Goal: Find specific page/section: Find specific page/section

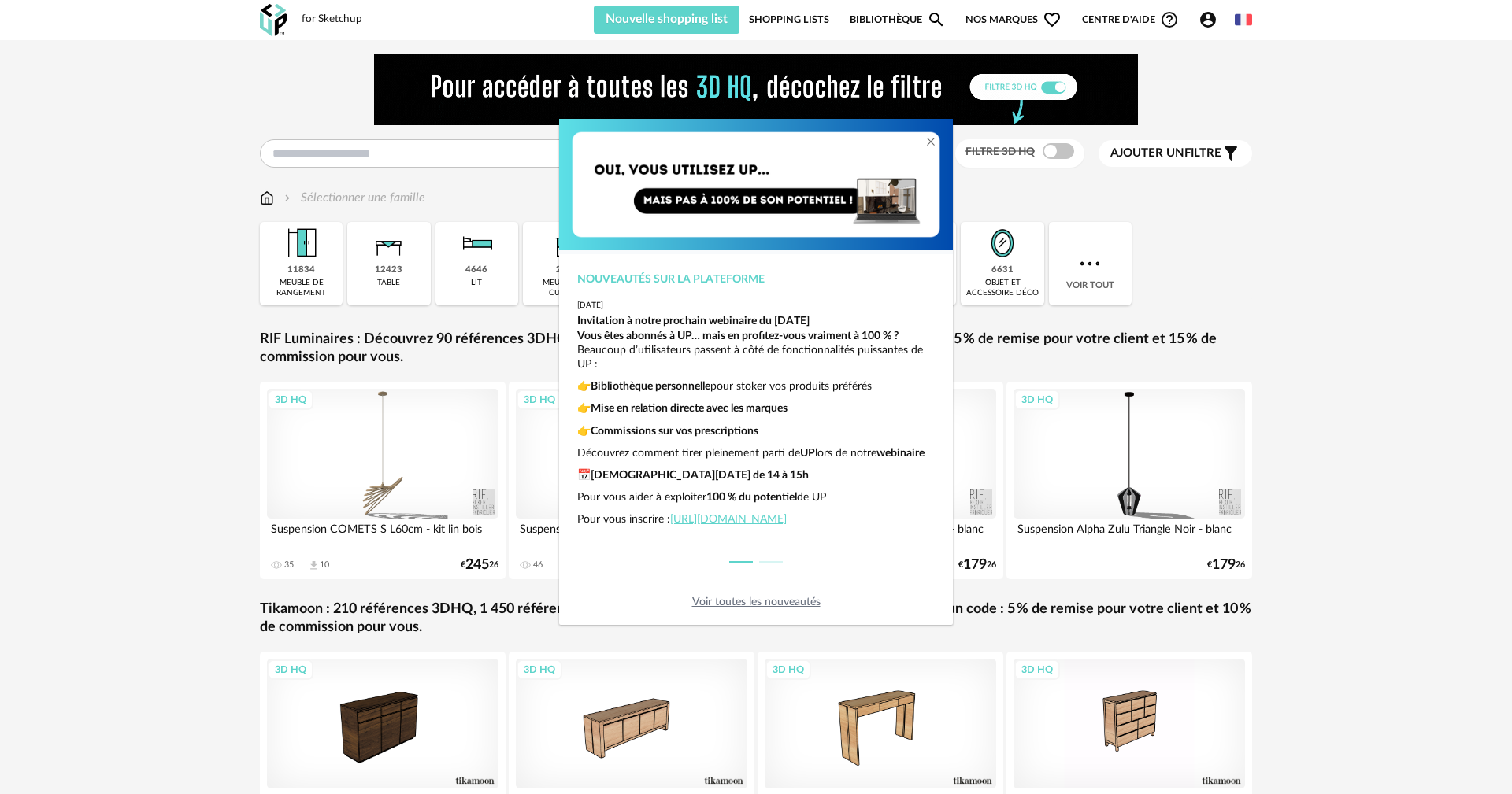
click at [1315, 256] on div "Nouveautés sur la plateforme [DATE] Invitation à notre prochain webinaire du [D…" at bounding box center [756, 397] width 1512 height 794
click at [928, 138] on icon "Close" at bounding box center [930, 142] width 13 height 13
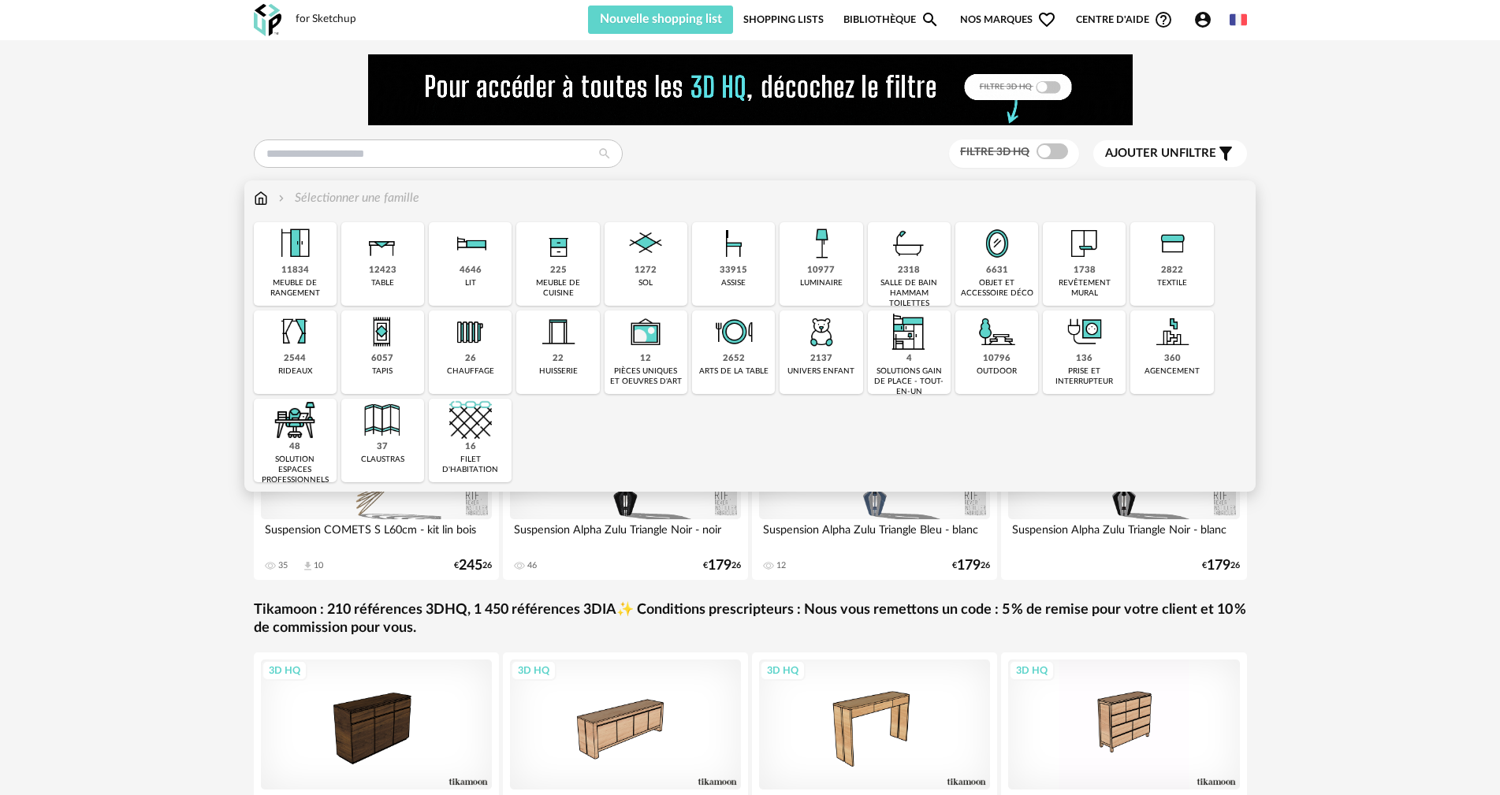
click at [311, 295] on div "meuble de rangement" at bounding box center [295, 288] width 73 height 20
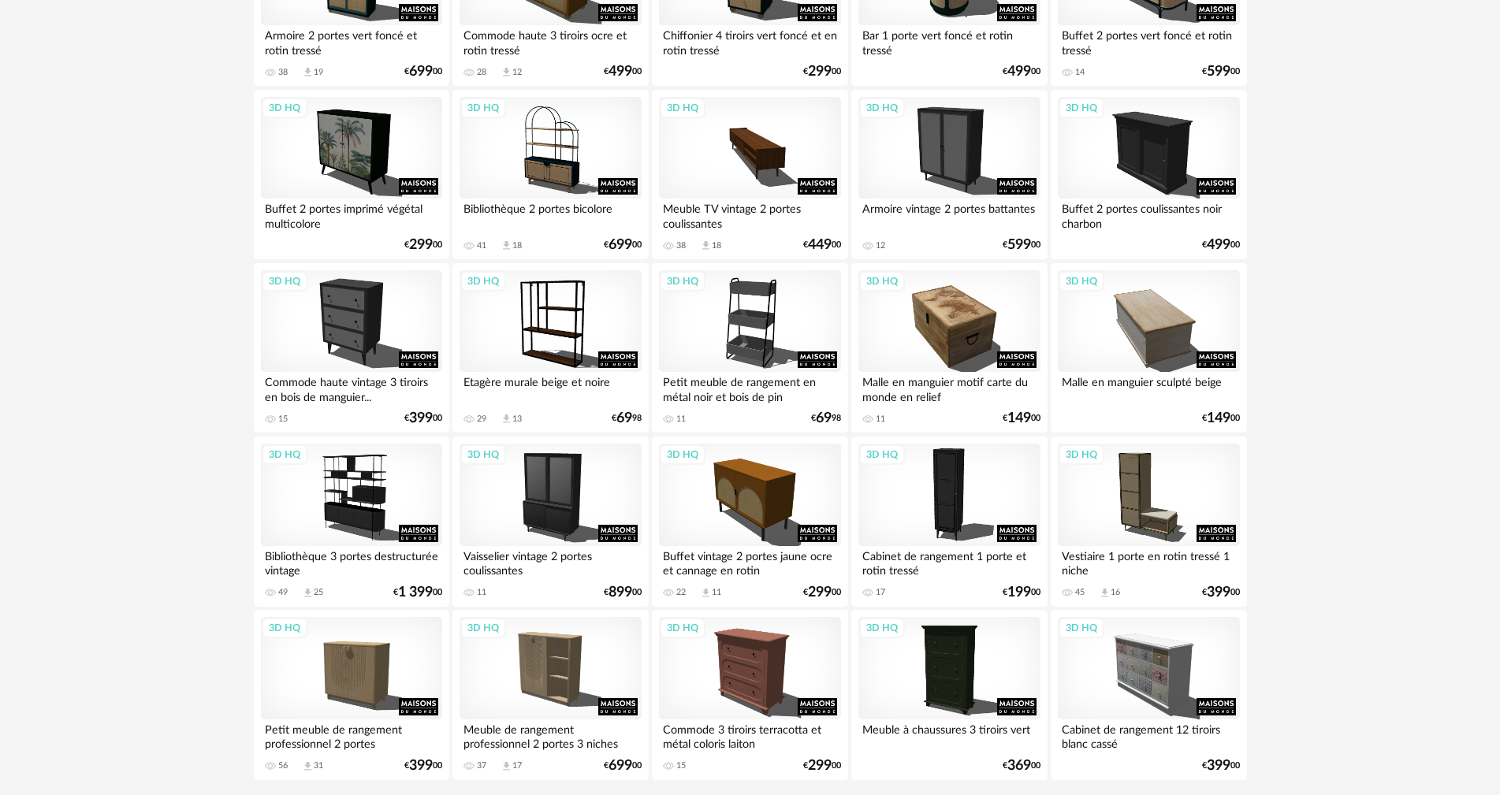
scroll to position [3074, 0]
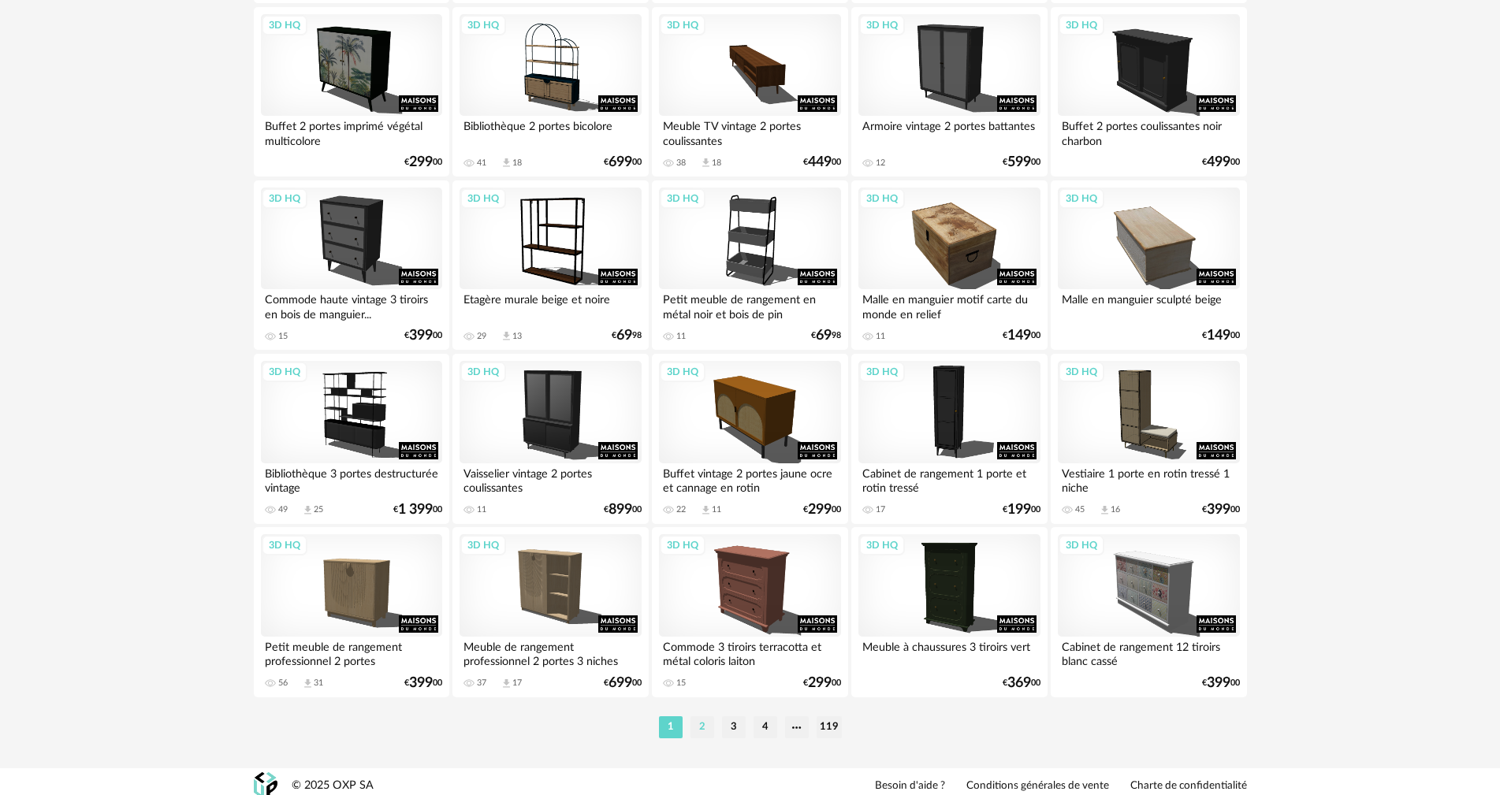
click at [705, 728] on li "2" at bounding box center [703, 728] width 24 height 22
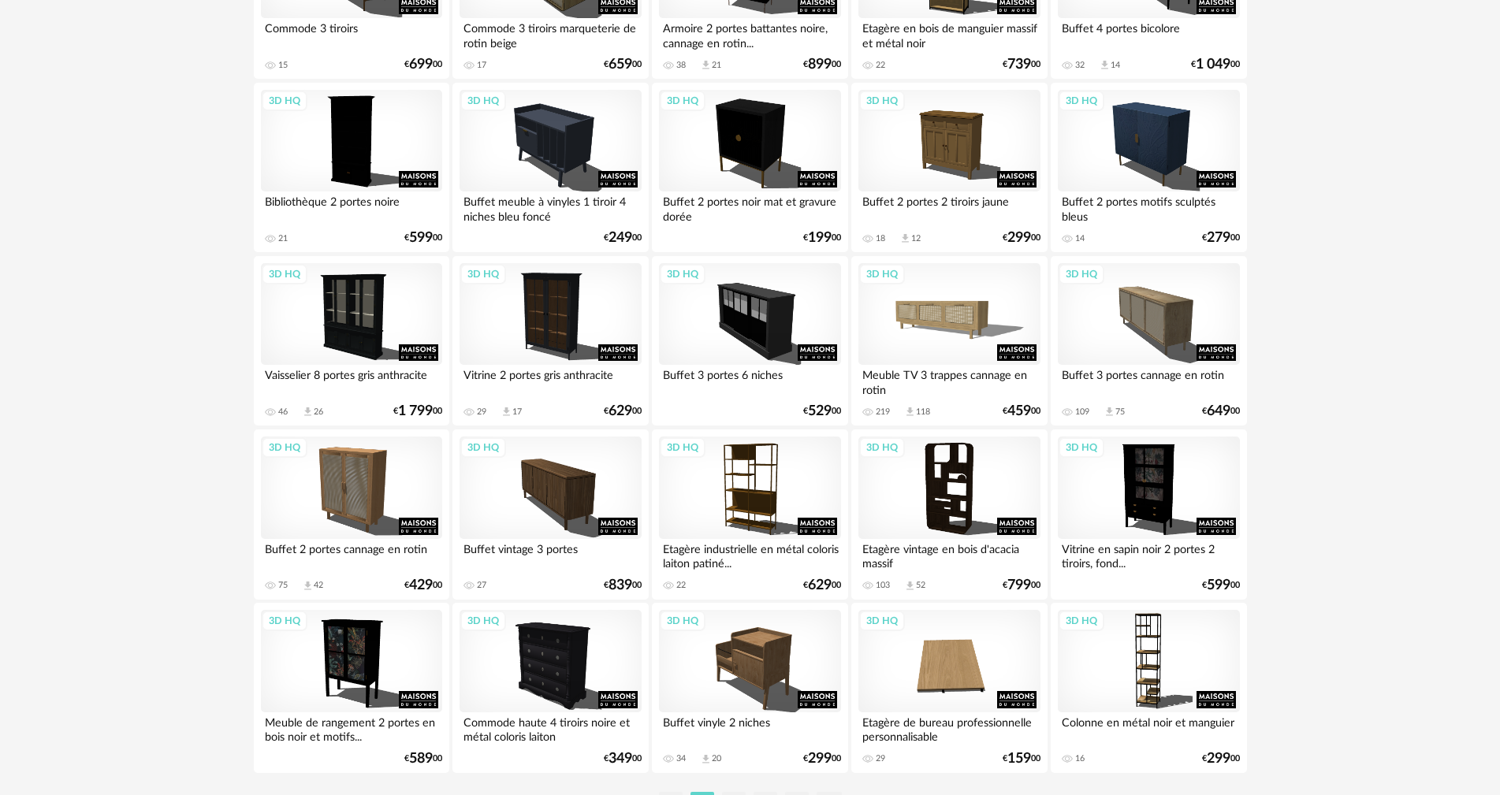
scroll to position [3083, 0]
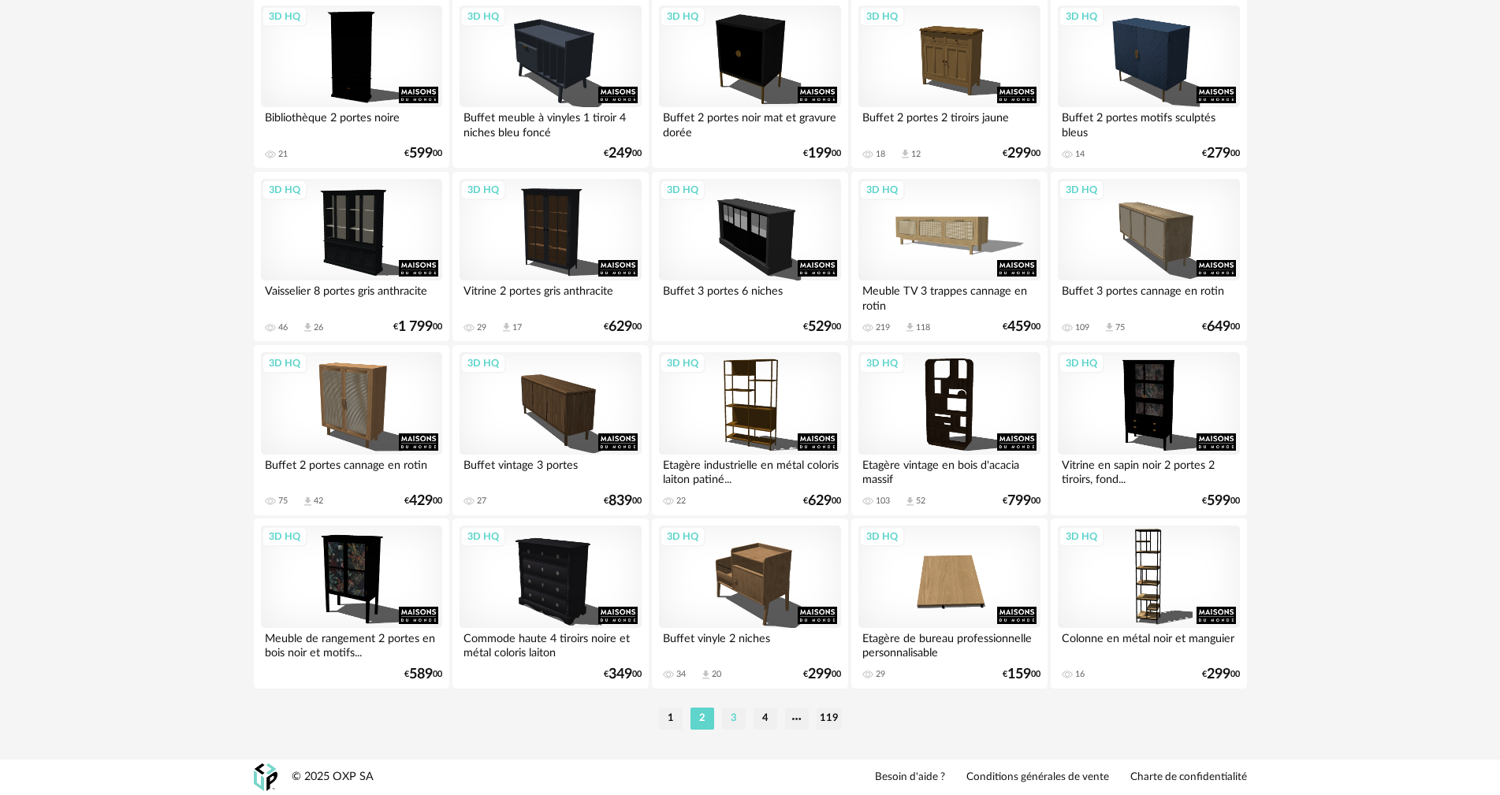
click at [738, 715] on li "3" at bounding box center [734, 719] width 24 height 22
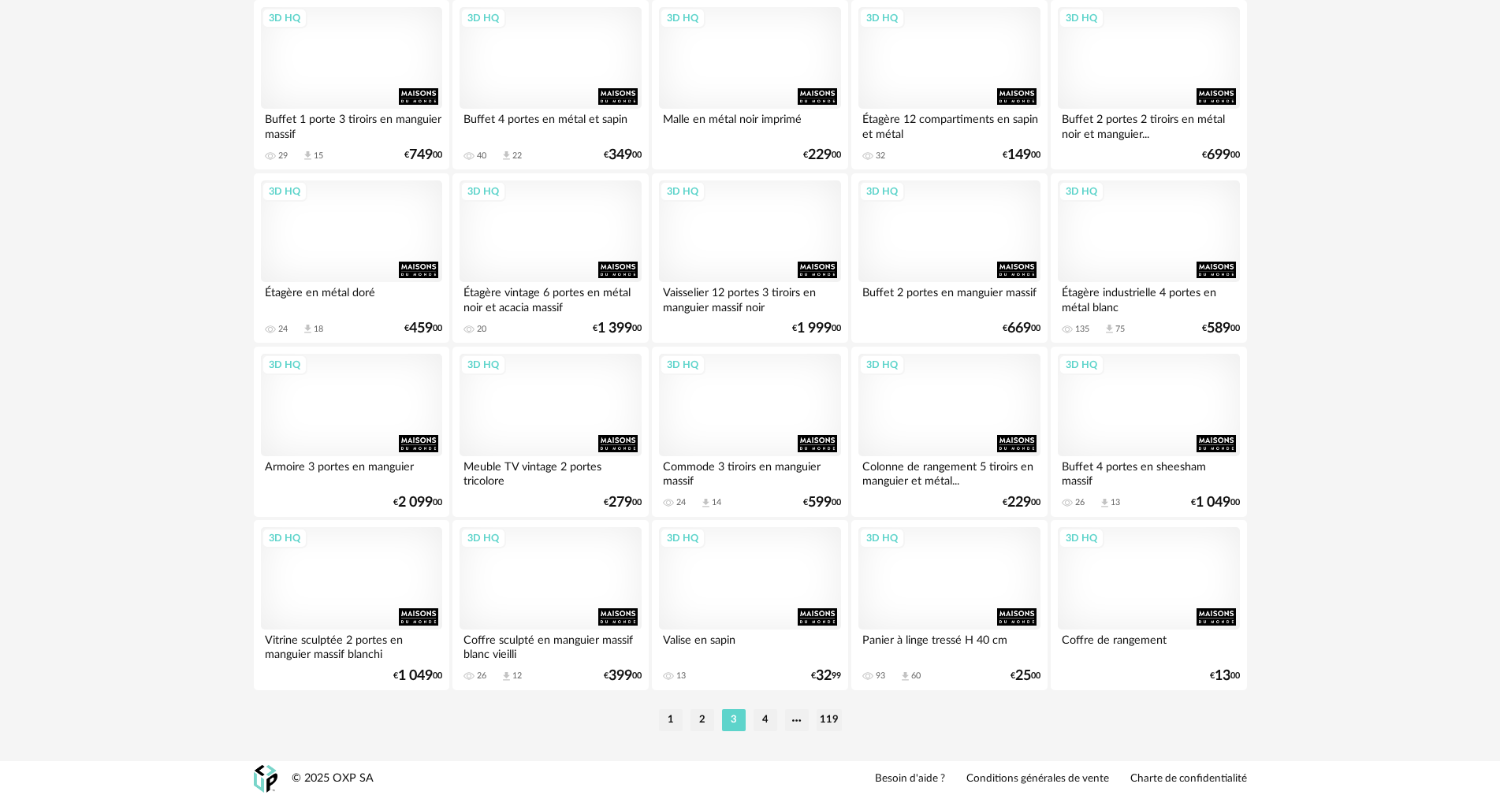
scroll to position [3083, 0]
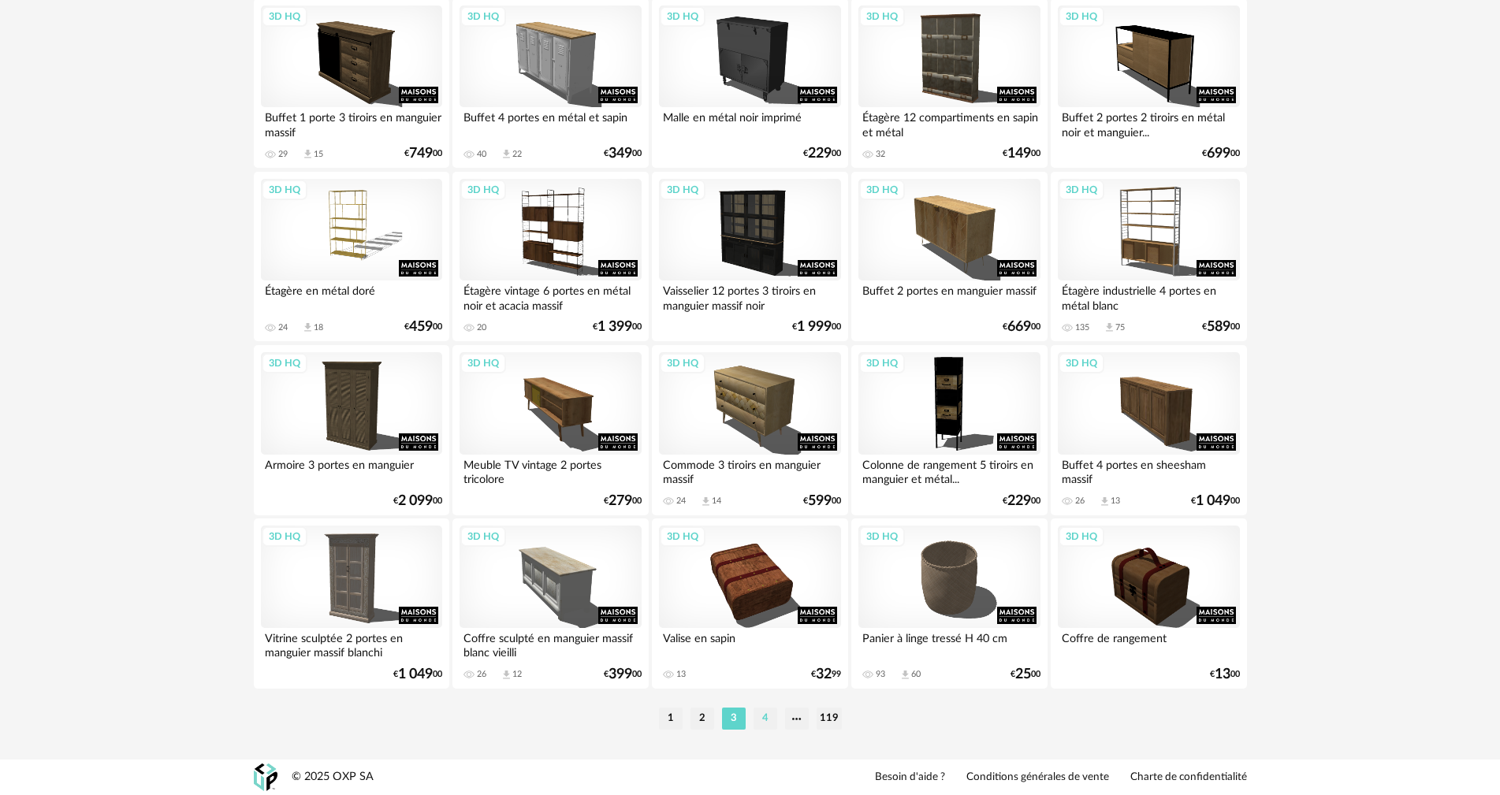
click at [762, 717] on li "4" at bounding box center [766, 719] width 24 height 22
